Goal: Task Accomplishment & Management: Complete application form

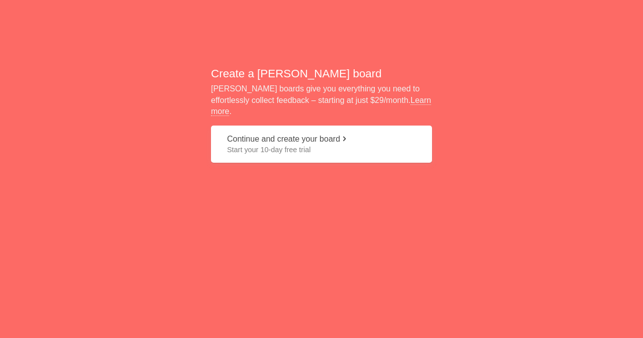
click at [300, 145] on span "Start your 10-day free trial" at bounding box center [321, 150] width 189 height 10
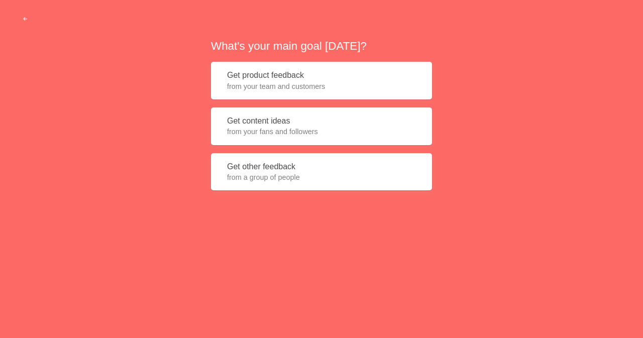
click at [322, 84] on span "from your team and customers" at bounding box center [321, 86] width 189 height 10
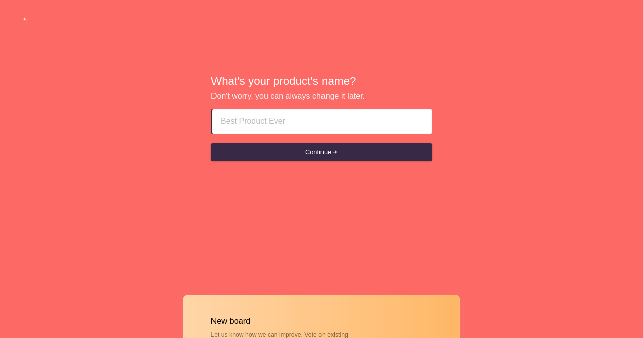
click at [334, 125] on input at bounding box center [322, 122] width 203 height 24
paste input "Escort Service Near By [GEOGRAPHIC_DATA] # +971555226484 # Escort Service Near …"
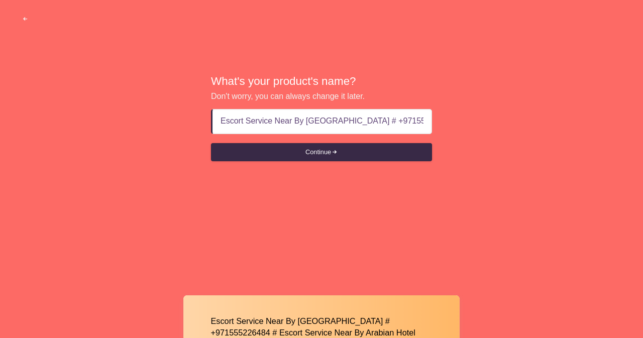
scroll to position [0, 269]
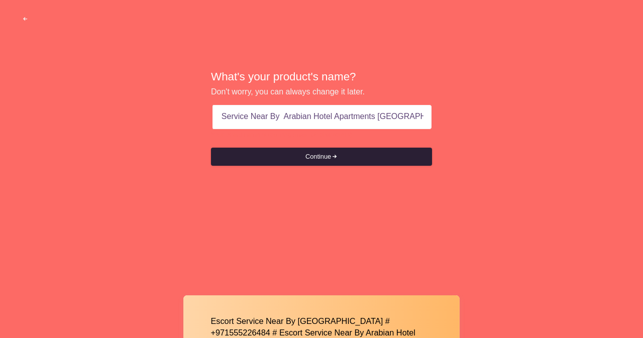
click at [320, 156] on button "Continue" at bounding box center [321, 157] width 221 height 18
click at [334, 158] on span "submit" at bounding box center [334, 157] width 7 height 7
click at [334, 156] on span "submit" at bounding box center [334, 157] width 7 height 7
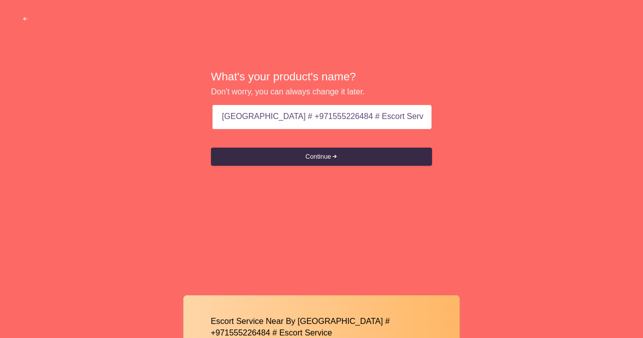
scroll to position [0, 86]
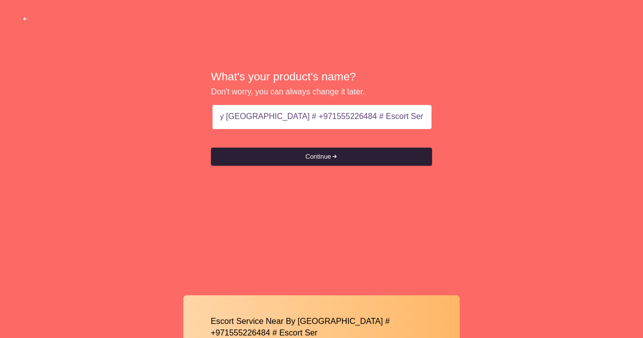
click at [340, 152] on button "Continue" at bounding box center [321, 157] width 221 height 18
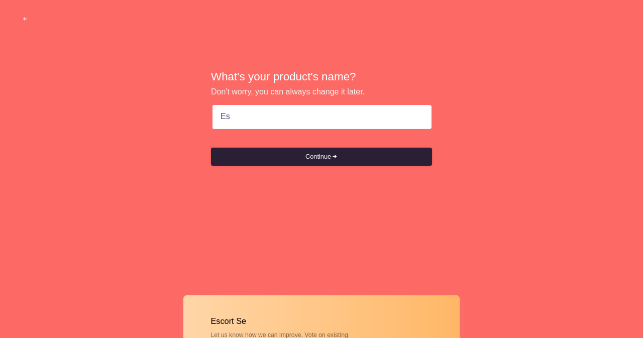
type input "E"
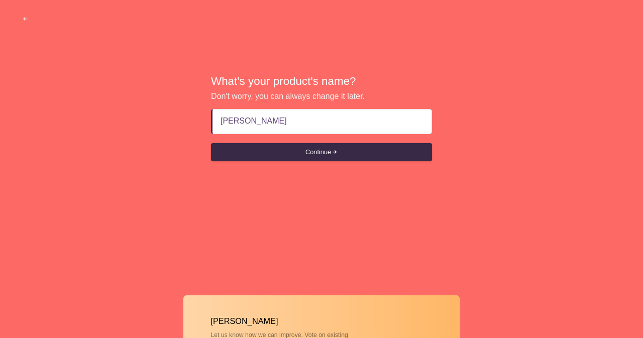
type input "[PERSON_NAME]"
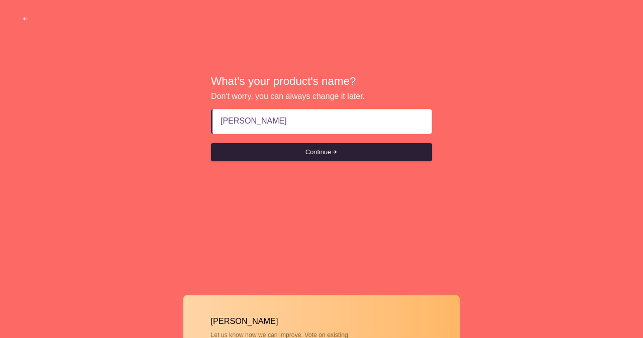
click at [306, 152] on button "Continue" at bounding box center [321, 152] width 221 height 18
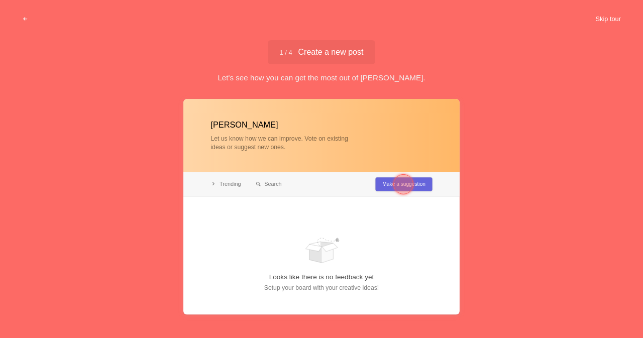
click at [598, 17] on button "Skip tour" at bounding box center [608, 19] width 50 height 18
